Goal: Transaction & Acquisition: Purchase product/service

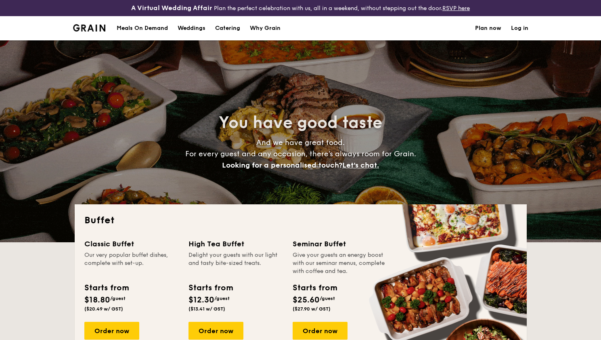
select select
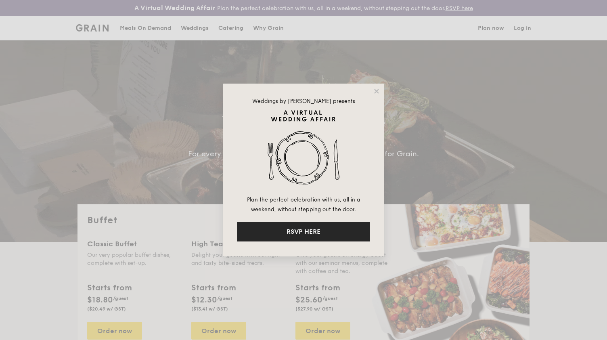
click at [303, 238] on button "RSVP HERE" at bounding box center [303, 231] width 133 height 19
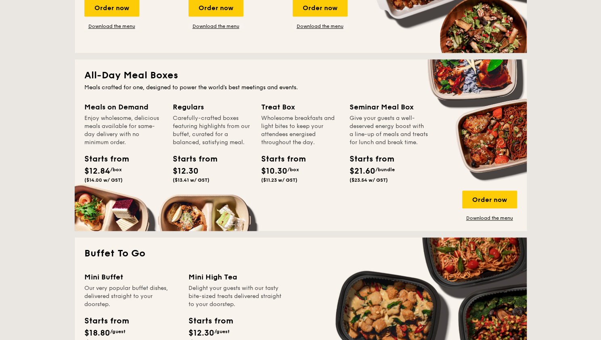
scroll to position [363, 0]
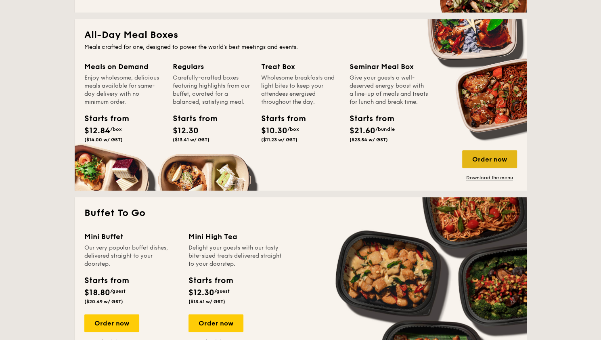
click at [501, 158] on div "Order now" at bounding box center [489, 159] width 55 height 18
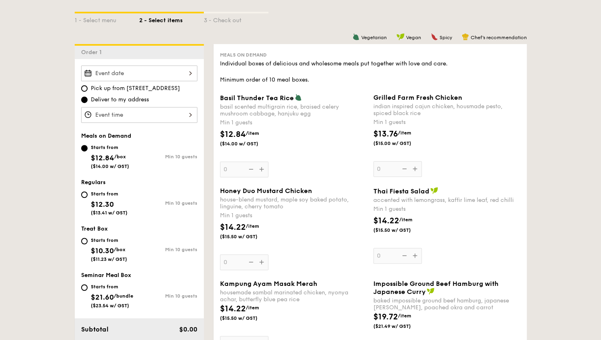
scroll to position [202, 0]
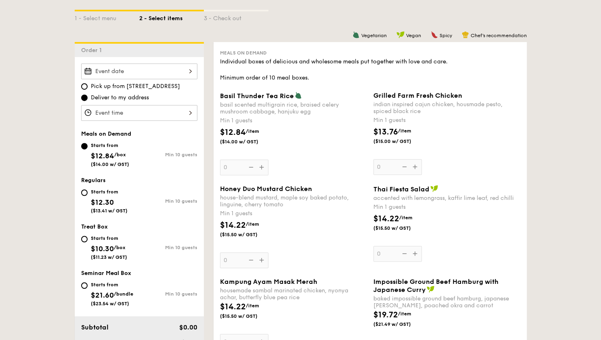
click at [154, 69] on div at bounding box center [139, 71] width 116 height 16
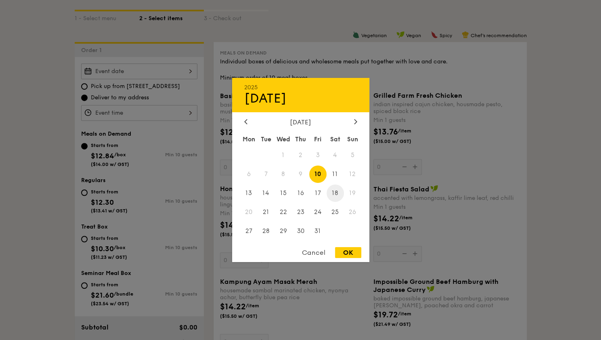
click at [337, 192] on span "18" at bounding box center [335, 192] width 17 height 17
click at [345, 252] on div "OK" at bounding box center [348, 252] width 26 height 11
type input "[DATE]"
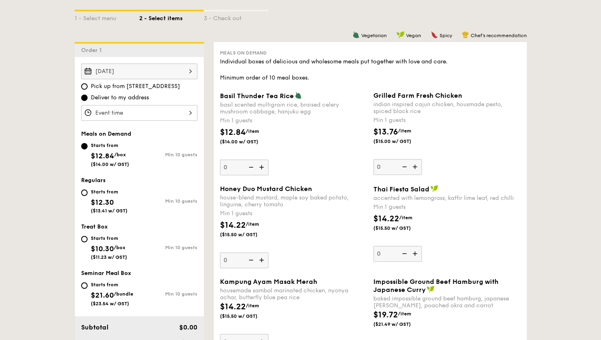
click at [164, 111] on div at bounding box center [139, 113] width 116 height 16
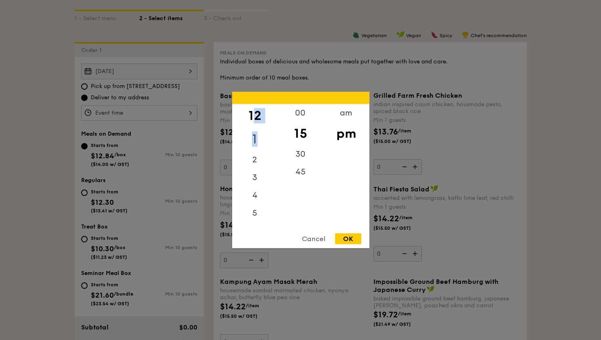
drag, startPoint x: 256, startPoint y: 118, endPoint x: 256, endPoint y: 145, distance: 27.0
click at [256, 145] on div "12 1 2 3 4 5 6 7 8 9 10 11" at bounding box center [255, 165] width 46 height 123
click at [132, 92] on div at bounding box center [300, 170] width 601 height 340
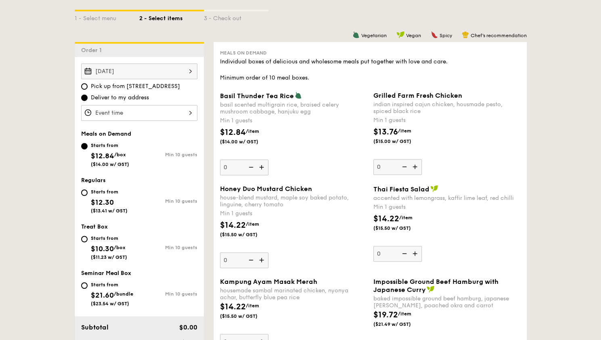
click at [137, 84] on div at bounding box center [300, 170] width 601 height 340
click at [90, 87] on label "Pick up from [STREET_ADDRESS]" at bounding box center [139, 86] width 116 height 8
click at [88, 87] on input "Pick up from [STREET_ADDRESS]" at bounding box center [84, 86] width 6 height 6
radio input "true"
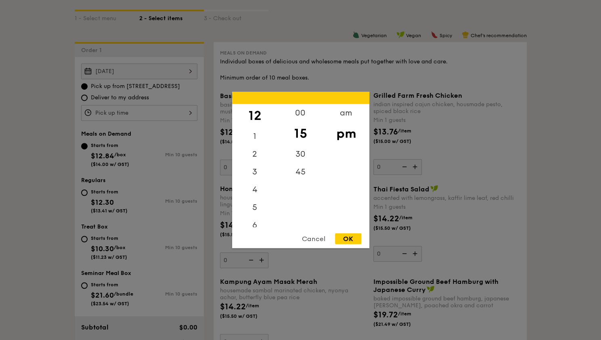
click at [132, 113] on div "12 1 2 3 4 5 6 7 8 9 10 11 00 15 30 45 am pm Cancel OK" at bounding box center [139, 113] width 116 height 16
click at [343, 113] on div "am" at bounding box center [346, 115] width 46 height 23
click at [299, 178] on div "45" at bounding box center [301, 174] width 46 height 23
drag, startPoint x: 251, startPoint y: 218, endPoint x: 255, endPoint y: 161, distance: 57.5
click at [255, 161] on div "12 1 2 3 4 5 6 7 8 9 10 11" at bounding box center [255, 165] width 46 height 123
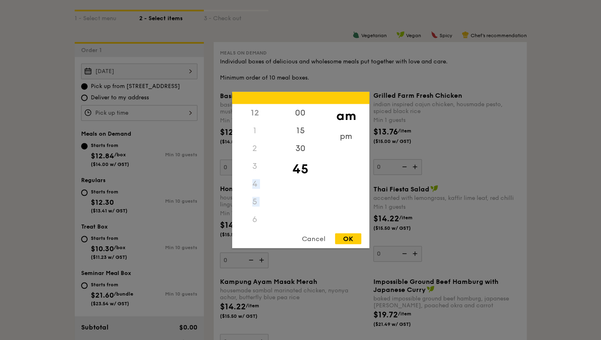
click at [251, 216] on div "6" at bounding box center [255, 220] width 46 height 18
click at [259, 121] on div "12" at bounding box center [255, 113] width 46 height 18
click at [255, 115] on div "12" at bounding box center [255, 113] width 46 height 18
click at [255, 226] on div "6" at bounding box center [255, 220] width 46 height 18
click at [255, 221] on div "6" at bounding box center [255, 220] width 46 height 18
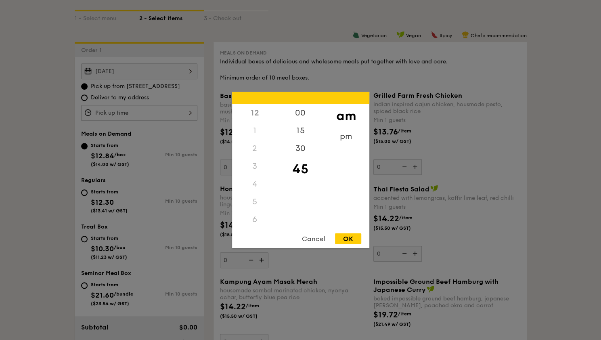
drag, startPoint x: 255, startPoint y: 217, endPoint x: 254, endPoint y: 194, distance: 23.0
click at [255, 214] on div "6" at bounding box center [255, 220] width 46 height 18
click at [254, 194] on div "5" at bounding box center [255, 202] width 46 height 18
drag, startPoint x: 253, startPoint y: 176, endPoint x: 253, endPoint y: 136, distance: 40.4
click at [253, 159] on div "12 1 2 3 4 5 6 7 8 9 10 11" at bounding box center [255, 165] width 46 height 123
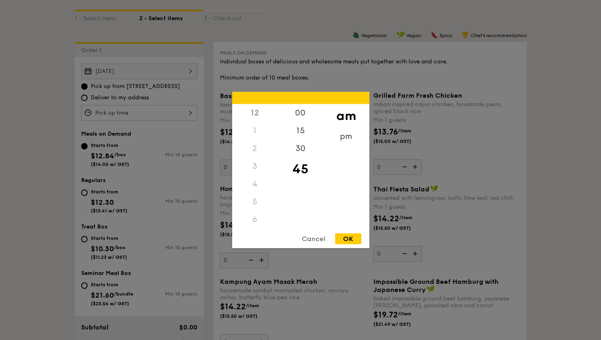
click at [251, 116] on div "12" at bounding box center [255, 113] width 46 height 18
click at [261, 115] on div "12" at bounding box center [255, 113] width 46 height 18
click at [252, 217] on div "11" at bounding box center [255, 221] width 46 height 23
click at [346, 236] on div "OK" at bounding box center [348, 238] width 26 height 11
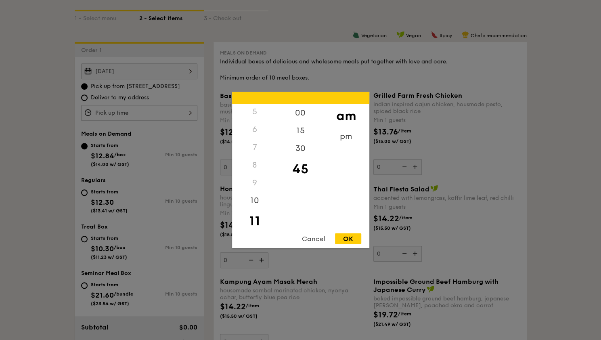
type input "11:45AM"
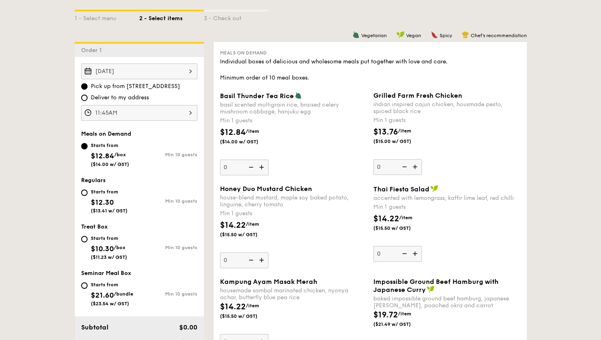
click at [86, 194] on div "Starts from $12.30 ($13.41 w/ GST)" at bounding box center [110, 200] width 58 height 27
click at [86, 194] on input "Starts from $12.30 ($13.41 w/ GST) Min 10 guests" at bounding box center [84, 192] width 6 height 6
radio input "true"
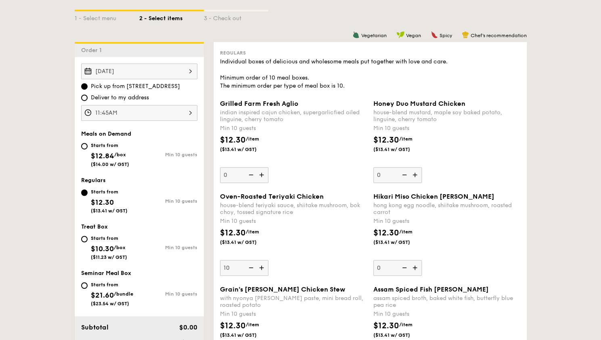
type input "10"
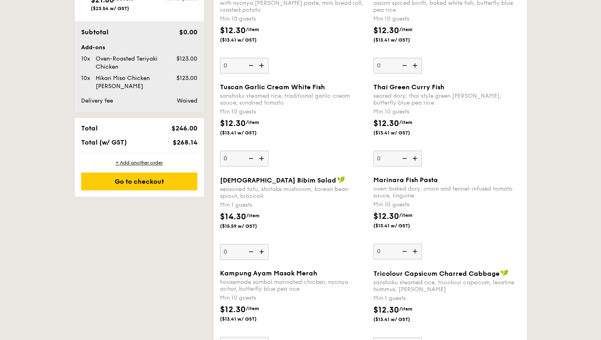
scroll to position [484, 0]
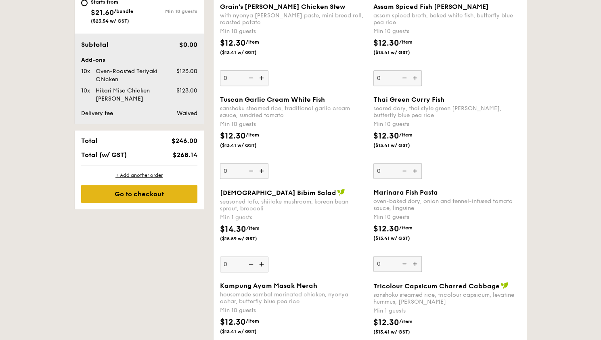
click at [126, 191] on div "Go to checkout" at bounding box center [139, 194] width 116 height 18
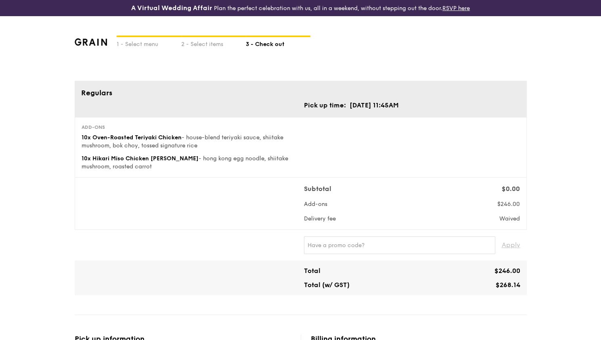
type input "[STREET_ADDRESS]"
type input "369972"
type input "05"
type input "01"
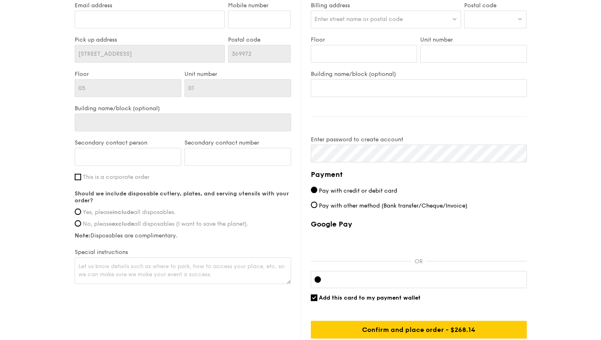
scroll to position [404, 0]
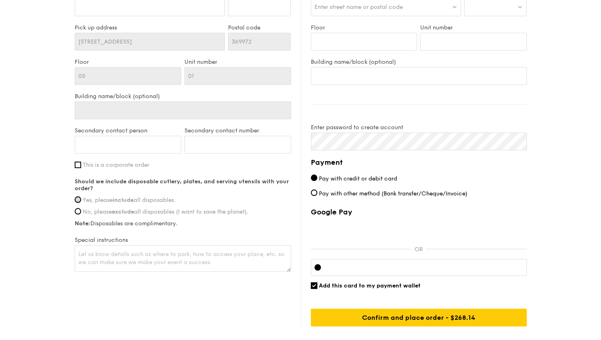
click at [78, 198] on input "Yes, please include all disposables." at bounding box center [78, 199] width 6 height 6
radio input "true"
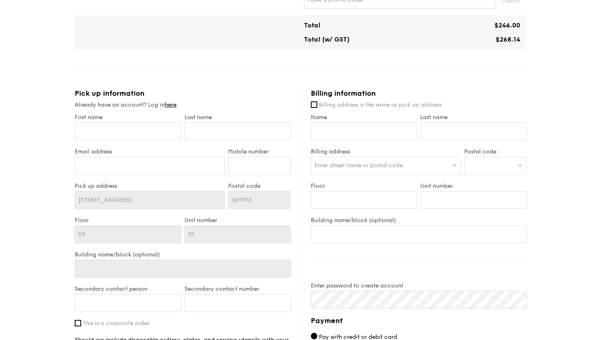
scroll to position [242, 0]
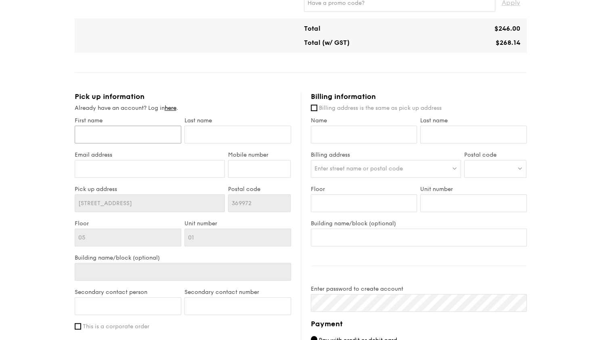
click at [125, 132] on input "First name" at bounding box center [128, 135] width 107 height 18
type input "E"
type input "D"
type input "[PERSON_NAME]"
click at [212, 133] on input "text" at bounding box center [237, 135] width 107 height 18
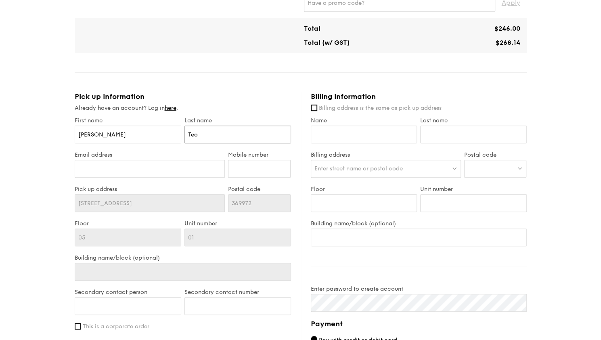
type input "Teo"
click at [201, 171] on input "Email address" at bounding box center [150, 169] width 151 height 18
type input "[DOMAIN_NAME][EMAIL_ADDRESS][DOMAIN_NAME]"
click at [255, 166] on input "Mobile number" at bounding box center [259, 169] width 63 height 18
type input "91705336"
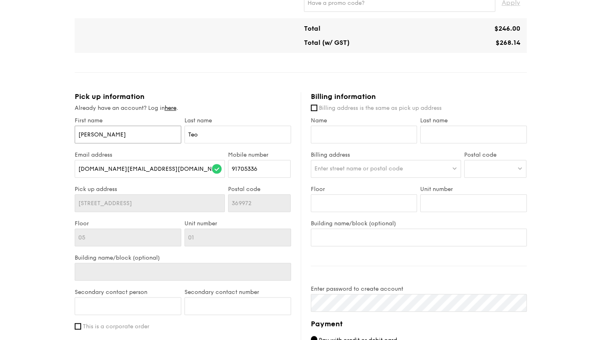
click at [117, 132] on input "[PERSON_NAME]" at bounding box center [128, 135] width 107 height 18
drag, startPoint x: 117, startPoint y: 132, endPoint x: 64, endPoint y: 132, distance: 53.3
click at [64, 132] on div "1 - Select menu 2 - Select items 3 - Check out Regulars Pick up time: [DATE] 11…" at bounding box center [300, 147] width 601 height 746
type input "[PERSON_NAME]"
click at [228, 141] on input "Teo" at bounding box center [237, 135] width 107 height 18
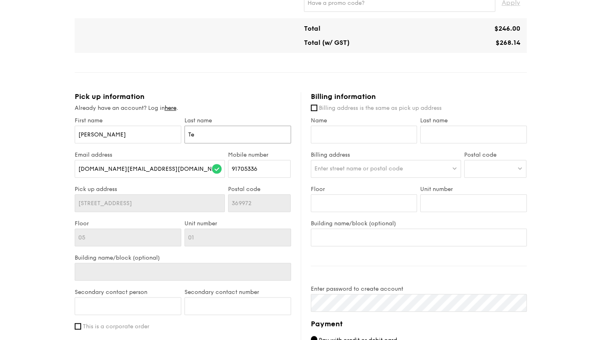
type input "T"
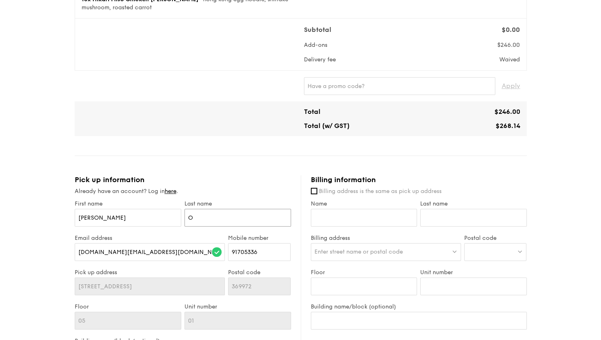
scroll to position [161, 0]
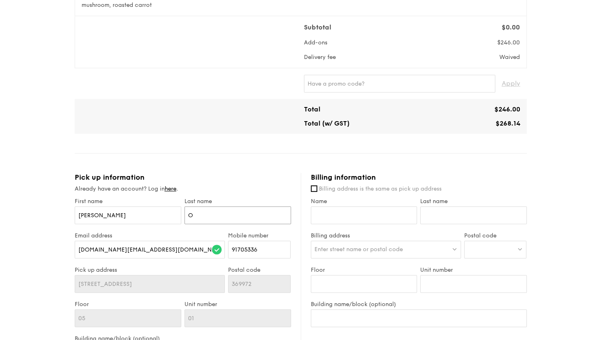
type input "O"
click at [344, 189] on span "Billing address is the same as pick up address" at bounding box center [380, 188] width 123 height 7
click at [317, 189] on input "Billing address is the same as pick up address" at bounding box center [314, 188] width 6 height 6
checkbox input "true"
type input "[PERSON_NAME]"
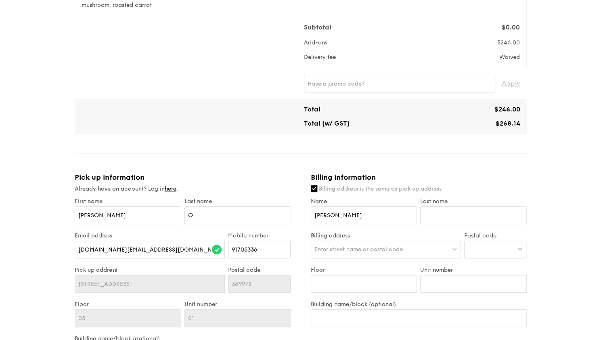
type input "O"
type input "05"
type input "01"
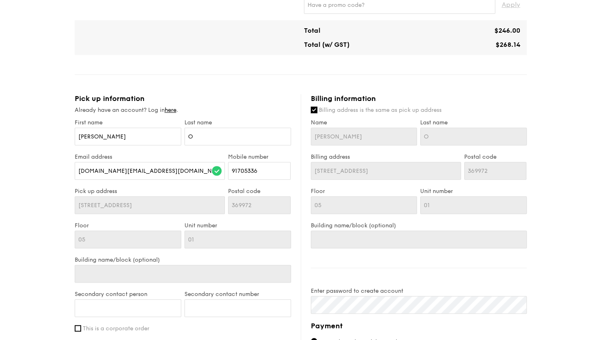
scroll to position [242, 0]
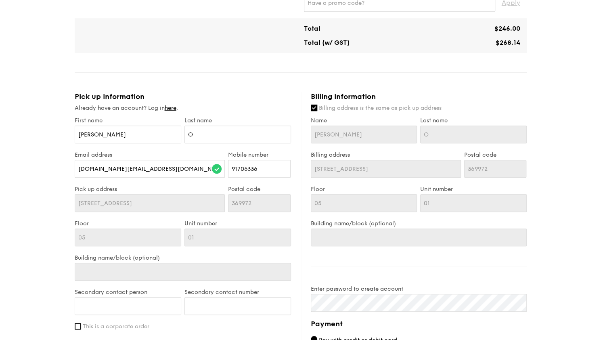
click at [344, 105] on span "Billing address is the same as pick up address" at bounding box center [380, 108] width 123 height 7
click at [317, 105] on input "Billing address is the same as pick up address" at bounding box center [314, 108] width 6 height 6
checkbox input "false"
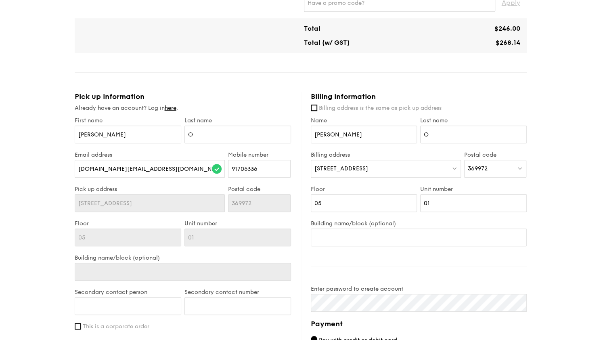
click at [399, 168] on div "[STREET_ADDRESS]" at bounding box center [386, 169] width 150 height 18
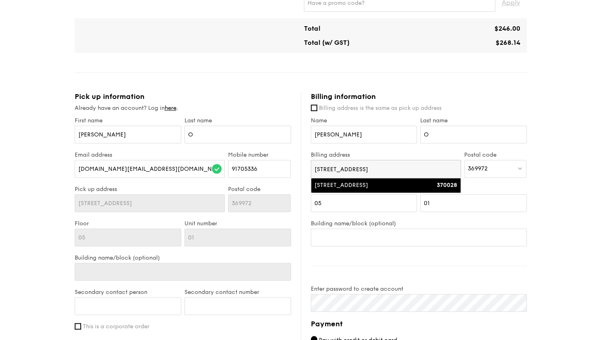
type input "[STREET_ADDRESS]"
click at [397, 184] on div "[STREET_ADDRESS]" at bounding box center [367, 185] width 107 height 8
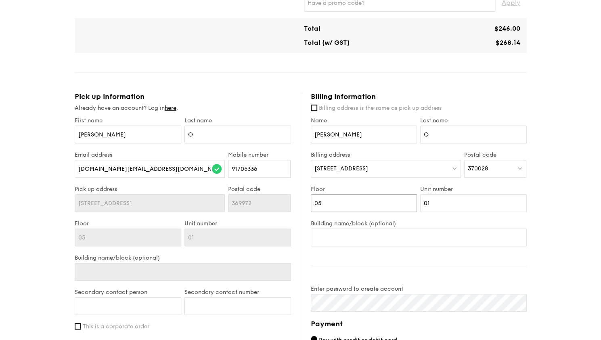
click at [400, 204] on input "05" at bounding box center [364, 203] width 107 height 18
type input "0"
type input "17"
type input "27"
click at [390, 234] on input "Building name/block (optional)" at bounding box center [419, 238] width 216 height 18
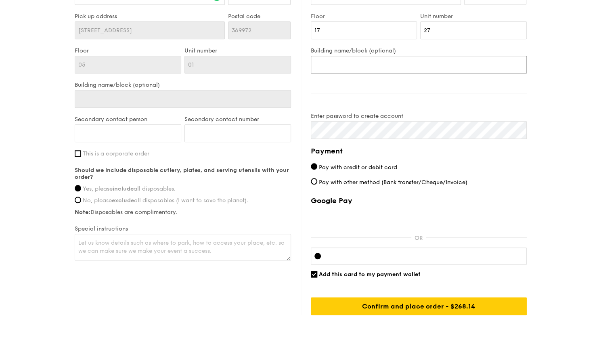
scroll to position [453, 0]
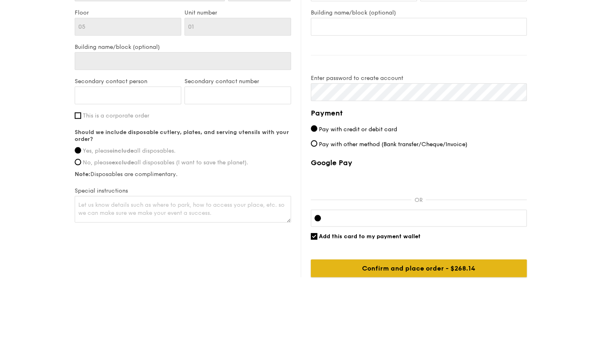
click at [452, 270] on input "Confirm and place order - $268.14" at bounding box center [419, 268] width 216 height 18
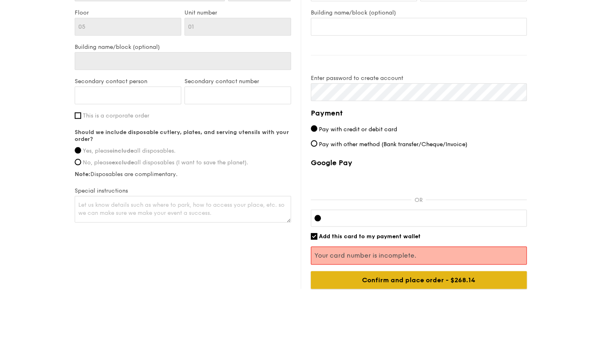
click at [407, 281] on input "Confirm and place order - $268.14" at bounding box center [419, 280] width 216 height 18
click at [445, 277] on input "Confirm and place order - $268.14" at bounding box center [419, 280] width 216 height 18
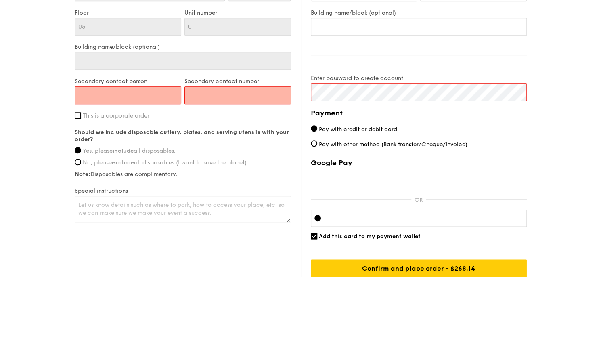
click at [166, 99] on input "Secondary contact person" at bounding box center [128, 95] width 107 height 18
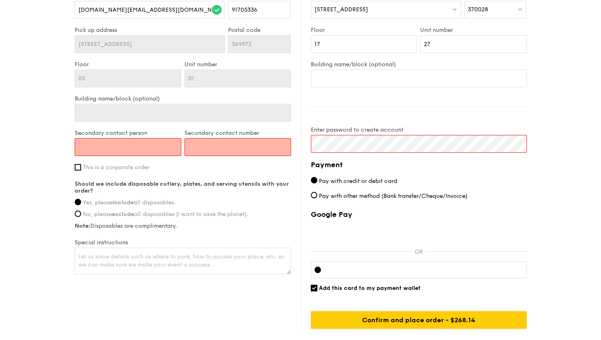
scroll to position [372, 0]
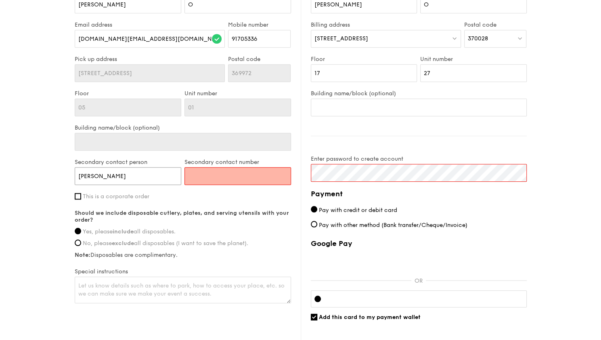
type input "[PERSON_NAME]"
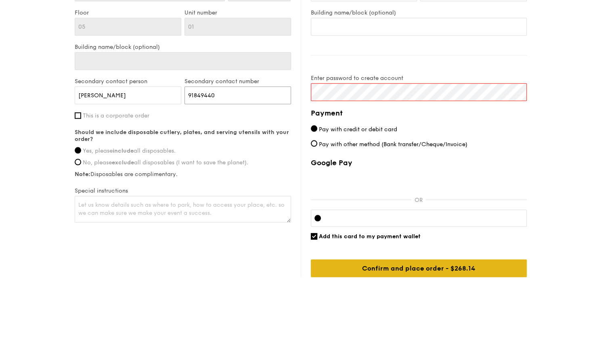
type input "91849440"
click at [377, 268] on input "Confirm and place order - $268.14" at bounding box center [419, 268] width 216 height 18
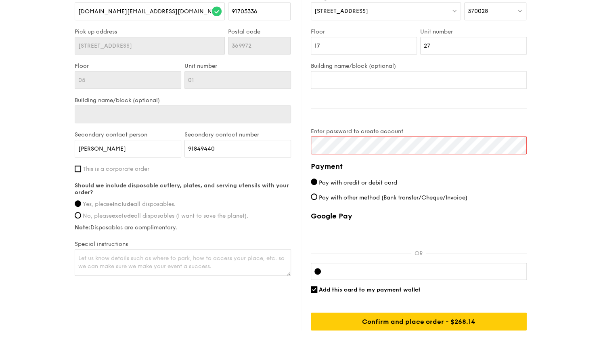
scroll to position [413, 0]
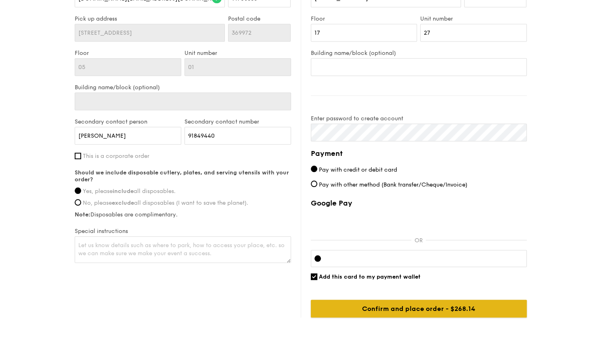
click at [440, 306] on input "Confirm and place order - $268.14" at bounding box center [419, 309] width 216 height 18
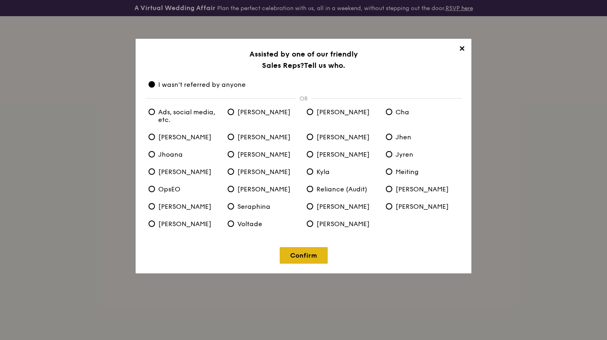
click at [296, 259] on link "Confirm" at bounding box center [304, 255] width 48 height 17
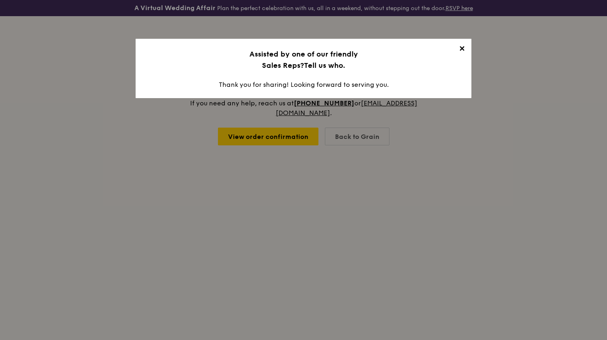
click at [460, 44] on span "✕" at bounding box center [461, 49] width 11 height 11
